Goal: Task Accomplishment & Management: Complete application form

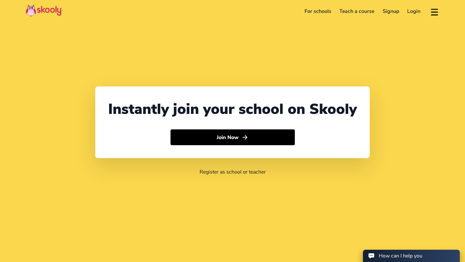
select select "65"
select select "[GEOGRAPHIC_DATA]"
select select "[GEOGRAPHIC_DATA]/[GEOGRAPHIC_DATA]"
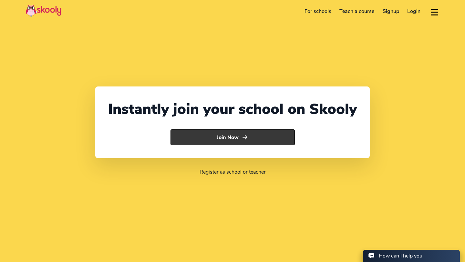
click at [226, 138] on button "Join Now" at bounding box center [233, 138] width 124 height 16
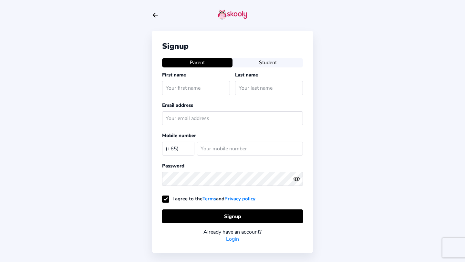
select select "SG"
